Goal: Find specific page/section: Find specific page/section

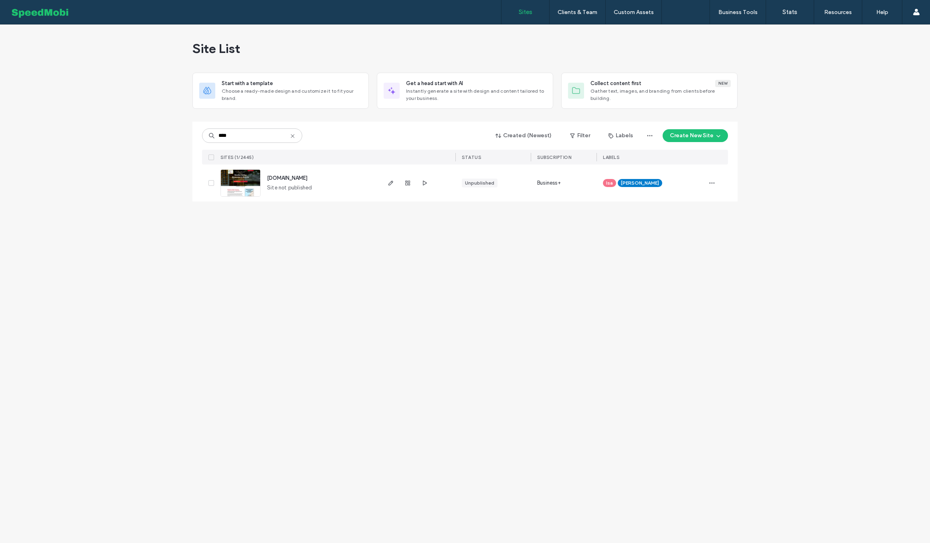
click at [531, 15] on label "Sites" at bounding box center [526, 11] width 14 height 7
click at [267, 136] on input "****" at bounding box center [252, 135] width 100 height 14
type input "*****"
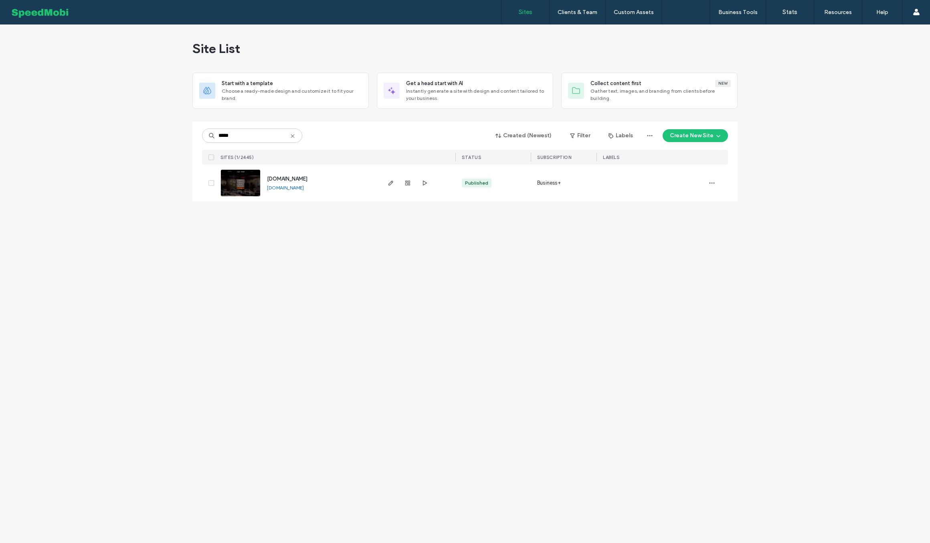
click at [292, 178] on span "[DOMAIN_NAME]" at bounding box center [287, 179] width 40 height 6
